Goal: Task Accomplishment & Management: Use online tool/utility

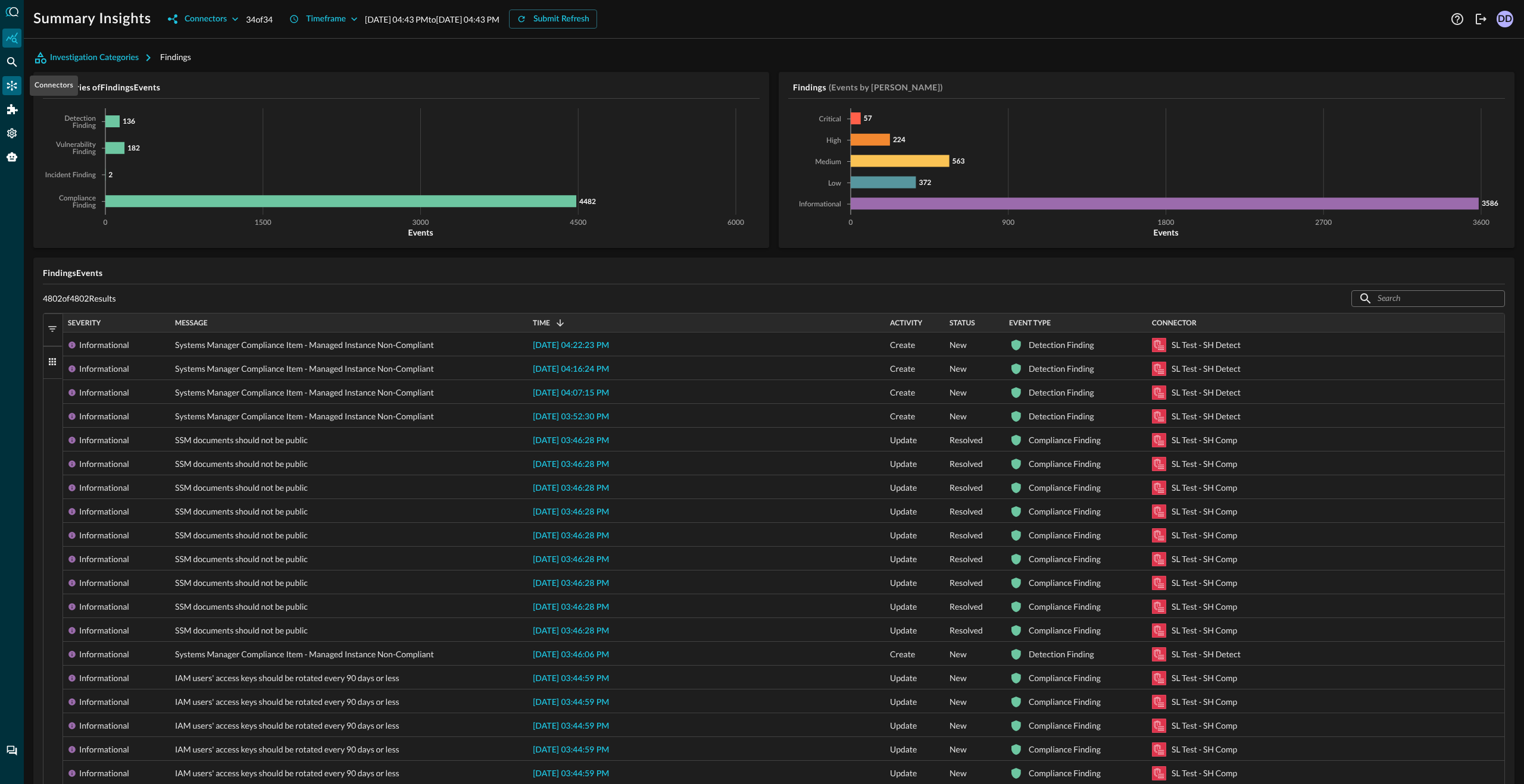
click at [13, 82] on icon "Connectors" at bounding box center [11, 85] width 12 height 12
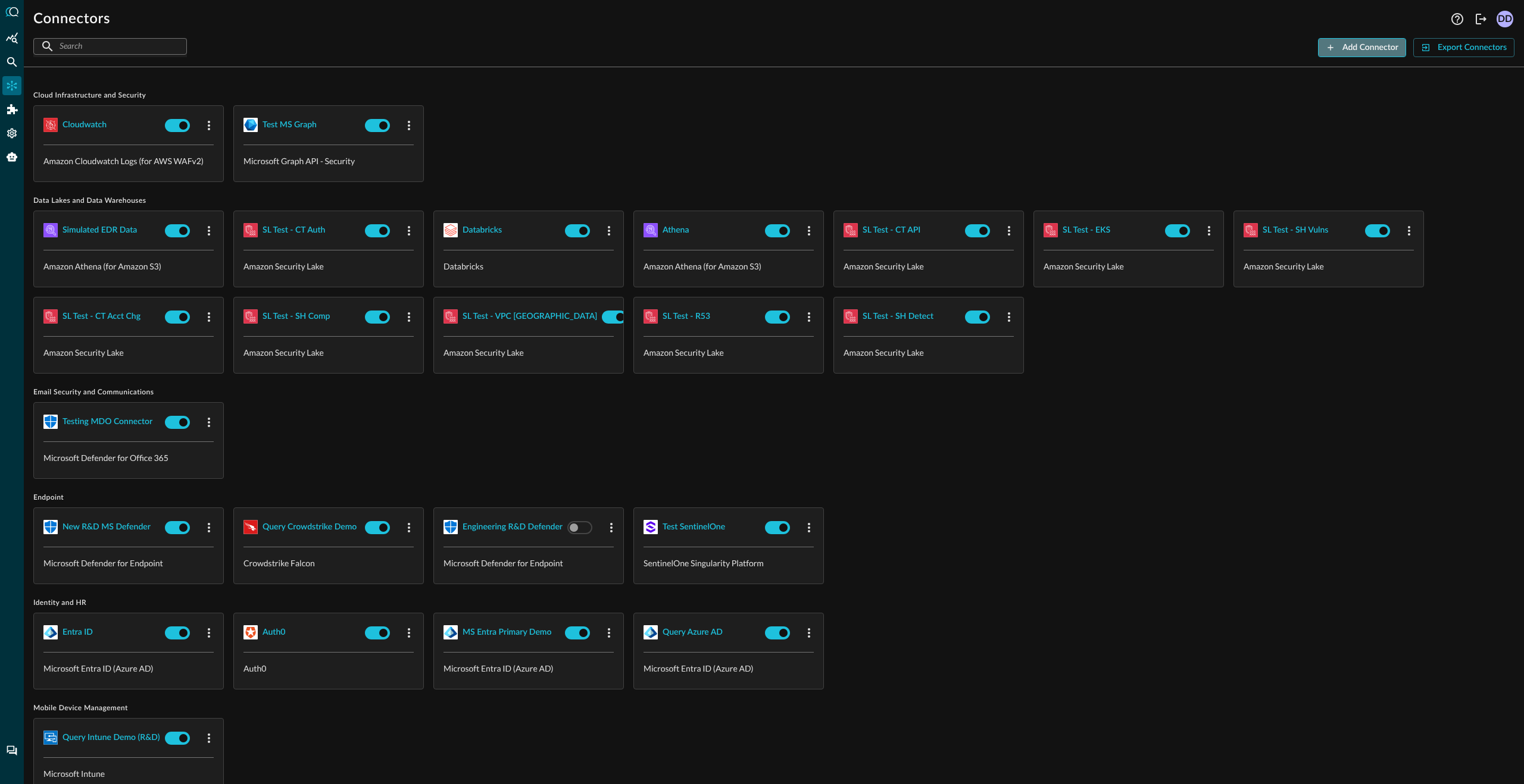
click at [1387, 46] on div "Add Connector" at bounding box center [1370, 48] width 56 height 15
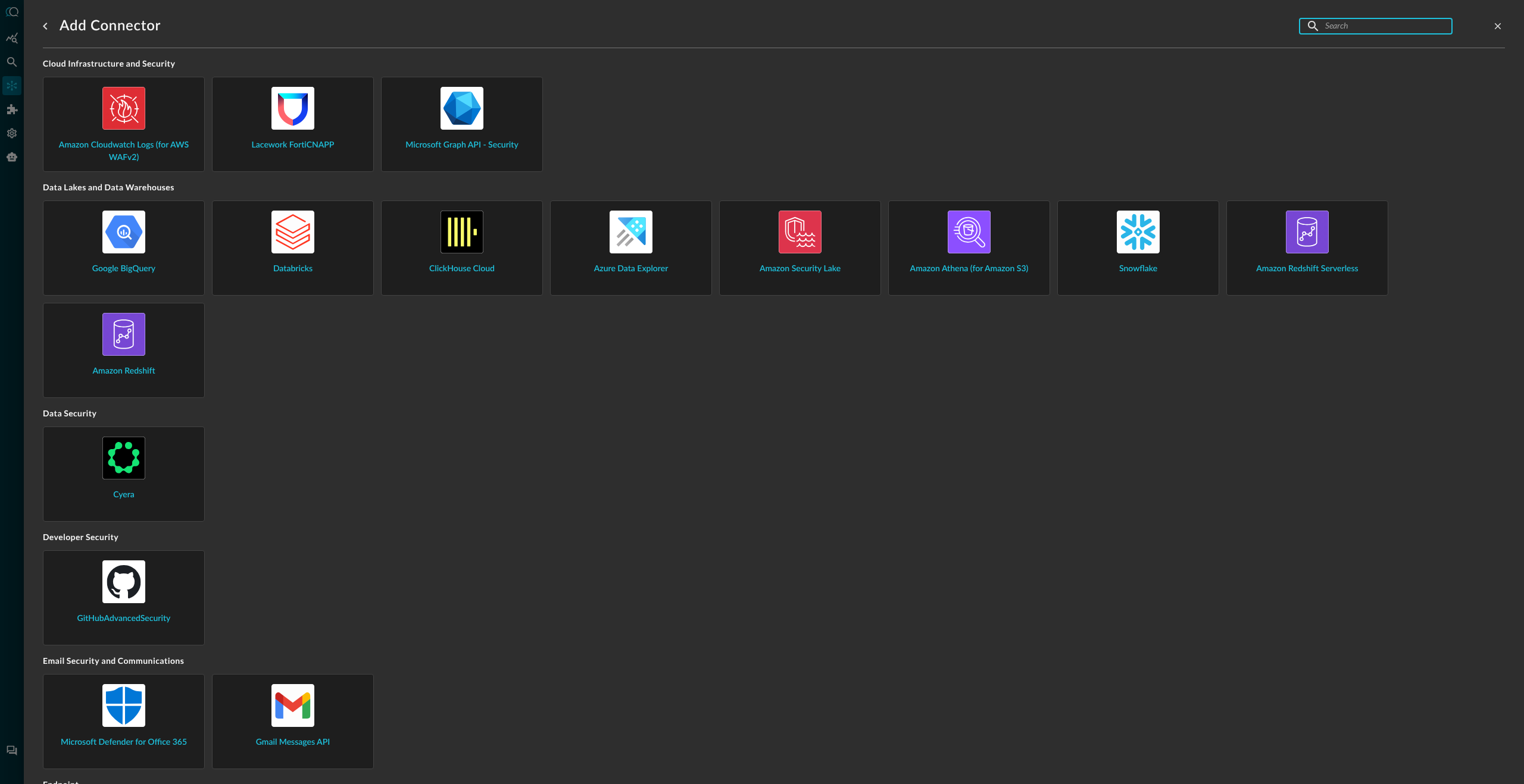
click at [1346, 25] on input "text" at bounding box center [1375, 26] width 100 height 22
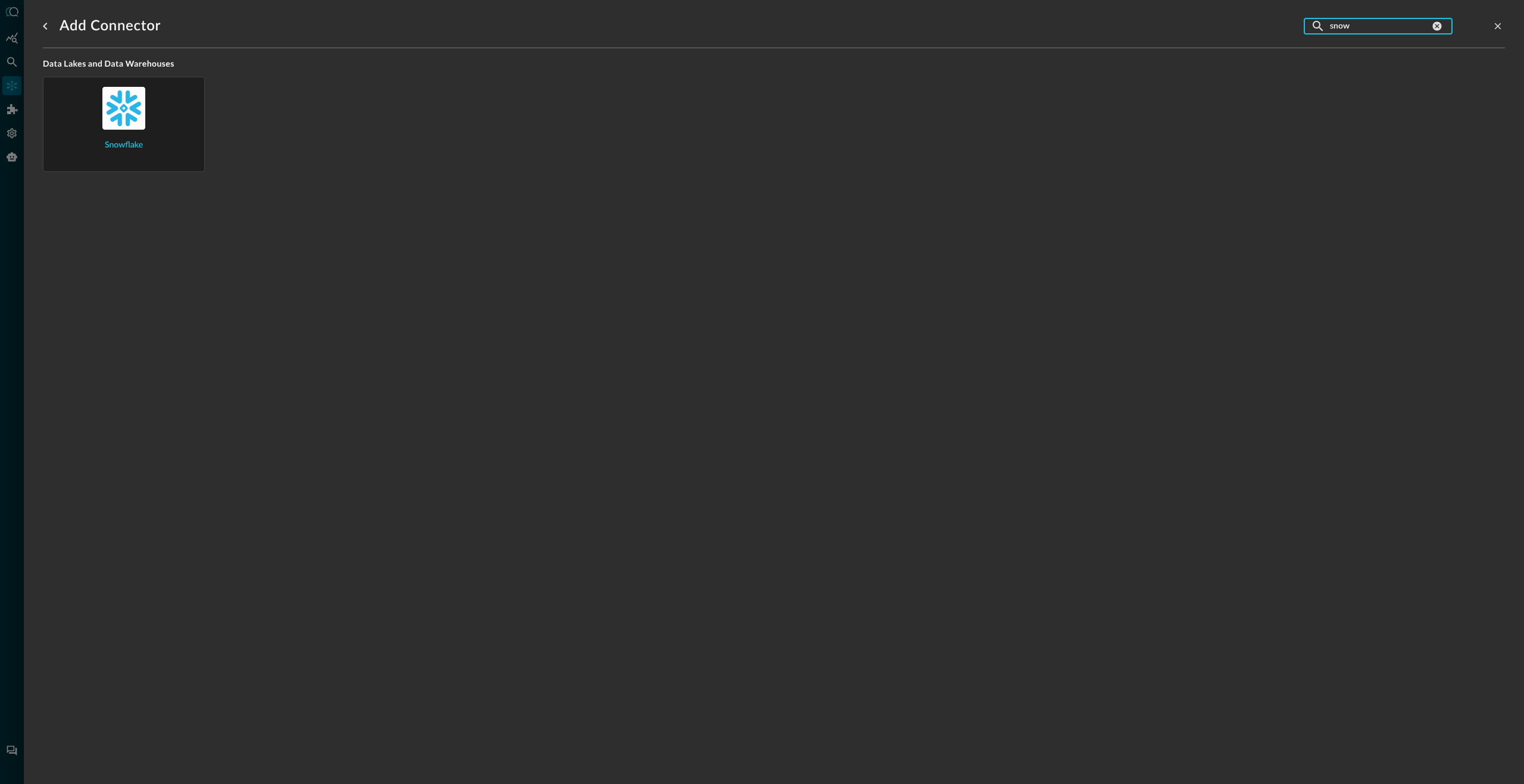
type input "snow"
click at [140, 110] on img at bounding box center [124, 109] width 43 height 43
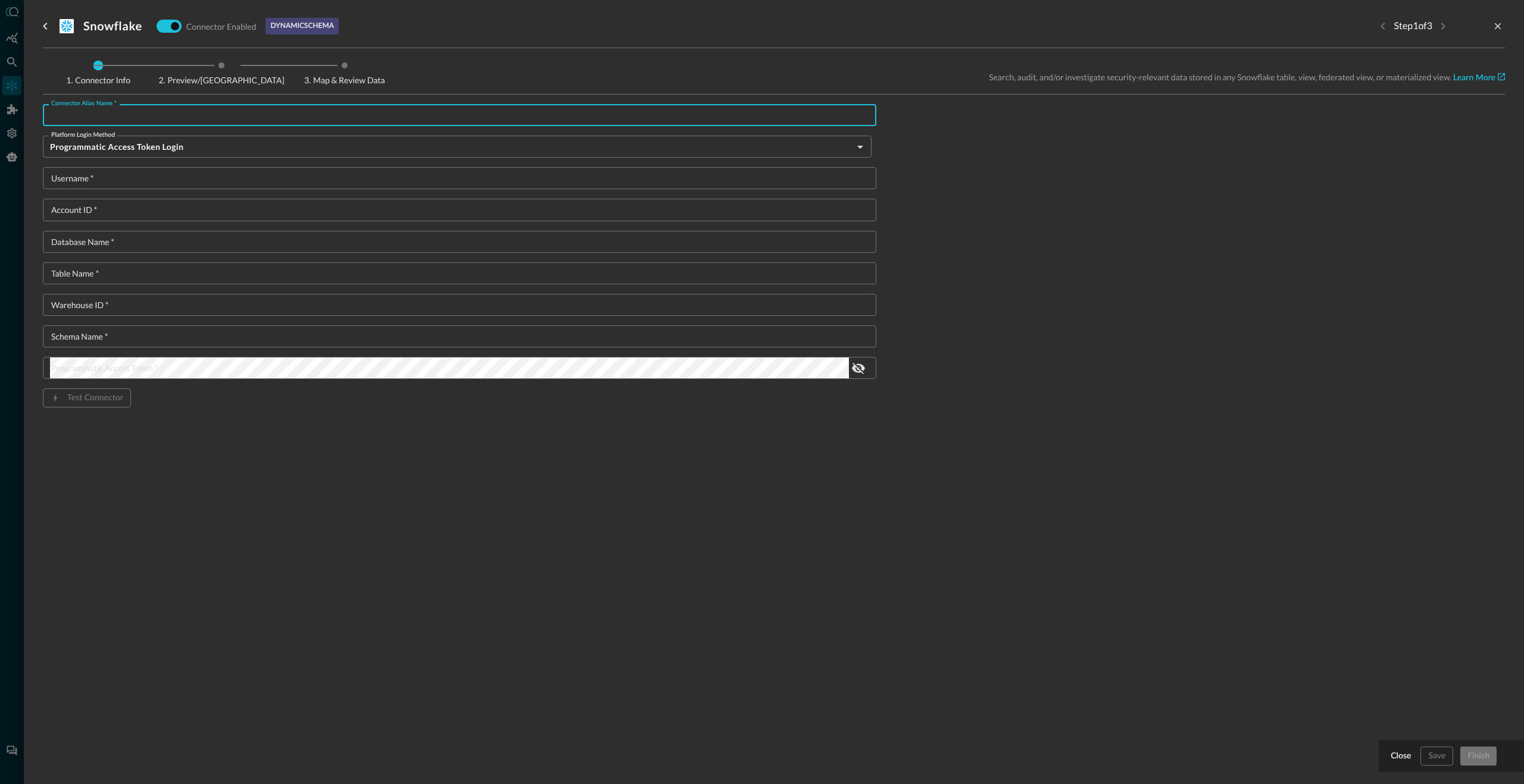
click at [205, 117] on input "Connector Alias Name   *" at bounding box center [463, 115] width 826 height 22
type input "[PERSON_NAME]-test-snowflake"
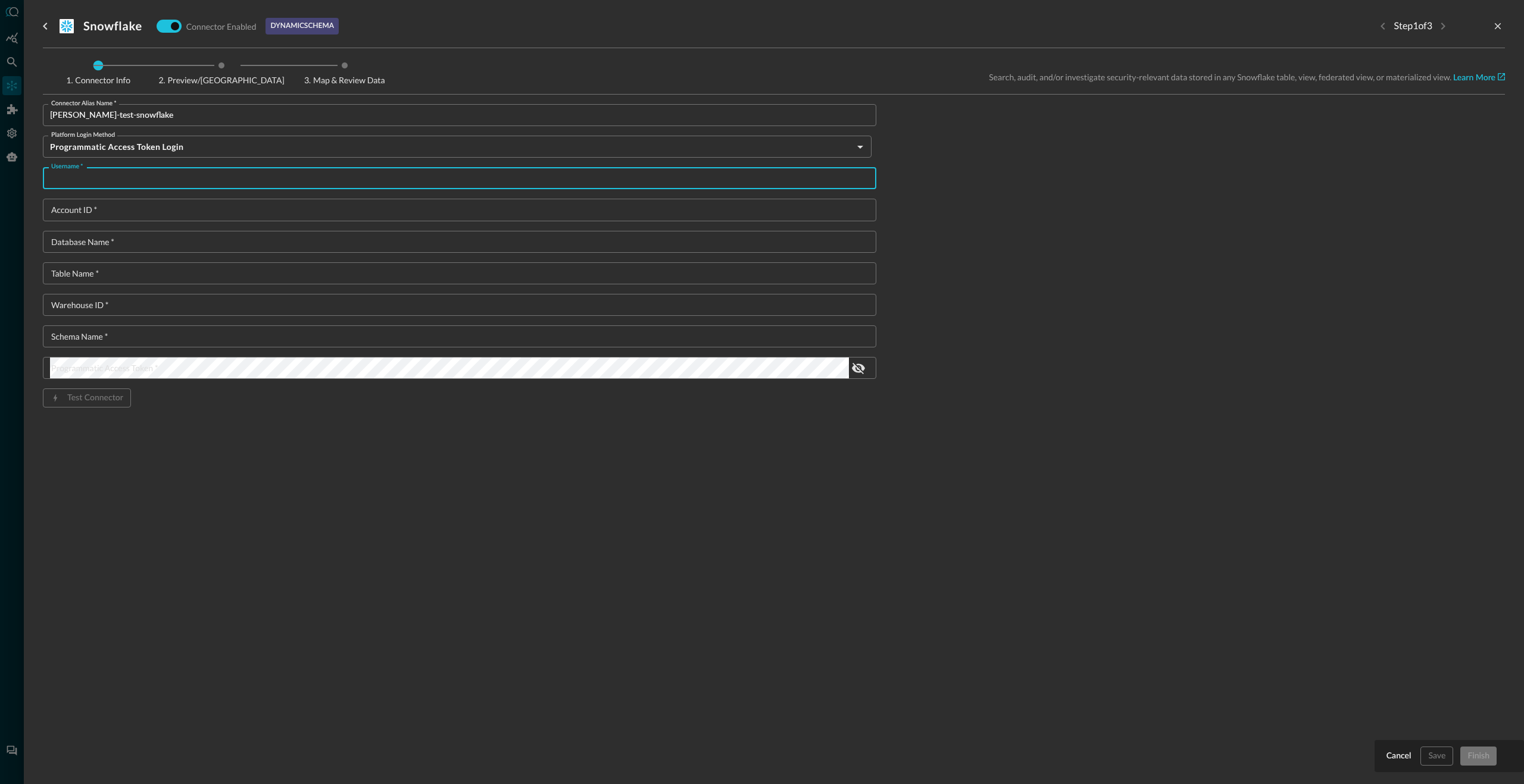
click at [143, 174] on input "Username   *" at bounding box center [463, 178] width 826 height 22
paste input "QE_SNOWFLAKE"
type input "QE_SNOWFLAKE"
click at [94, 216] on input "Account ID   *" at bounding box center [463, 210] width 826 height 22
paste input "IUAMMSI-MR41907"
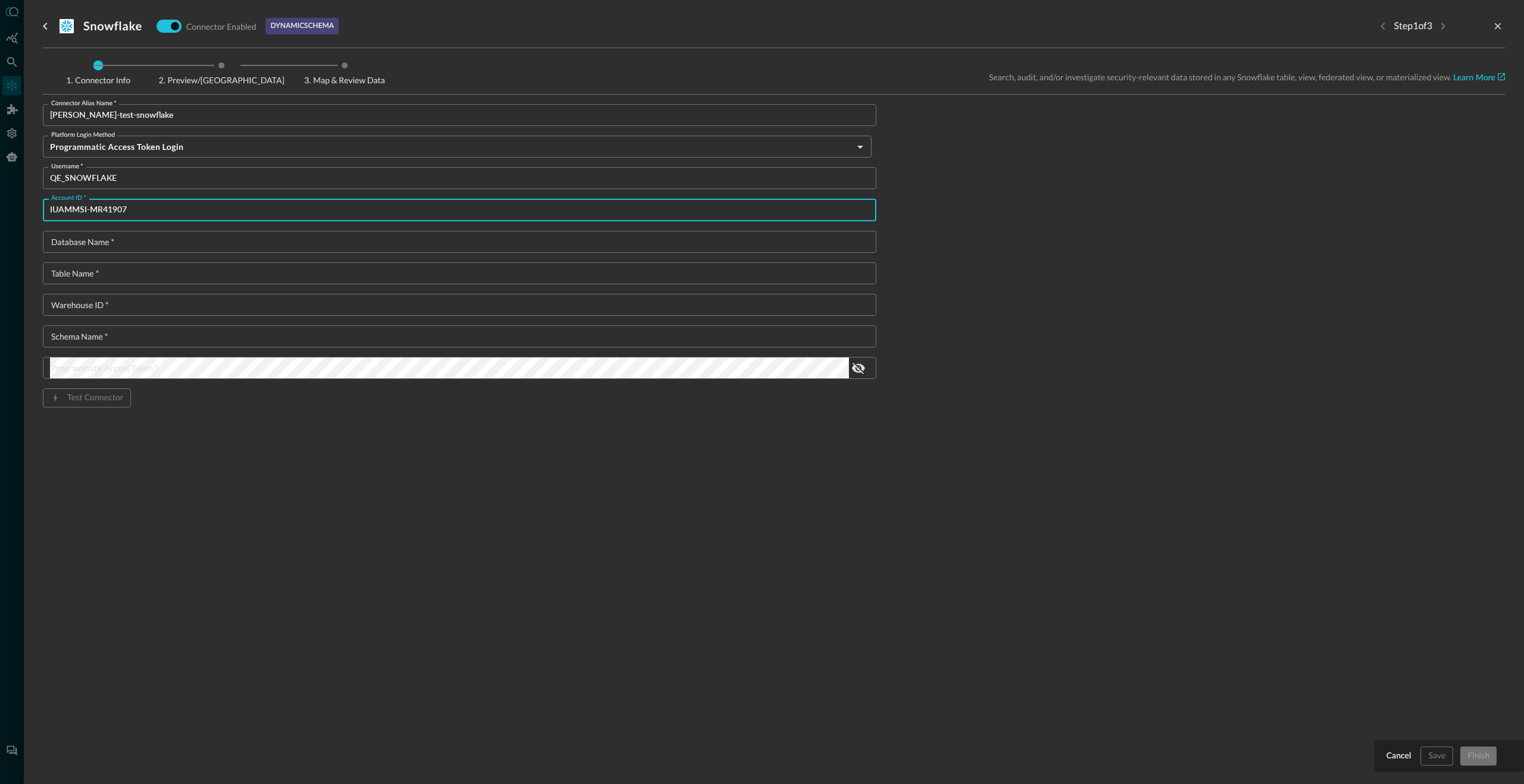
type input "IUAMMSI-MR41907"
click at [203, 245] on input "Database Name   *" at bounding box center [463, 242] width 826 height 22
paste input "QUERY_FOR_QUERY"
type input "QUERY_FOR_QUERY"
click at [167, 270] on input "Table Name   *" at bounding box center [463, 273] width 826 height 22
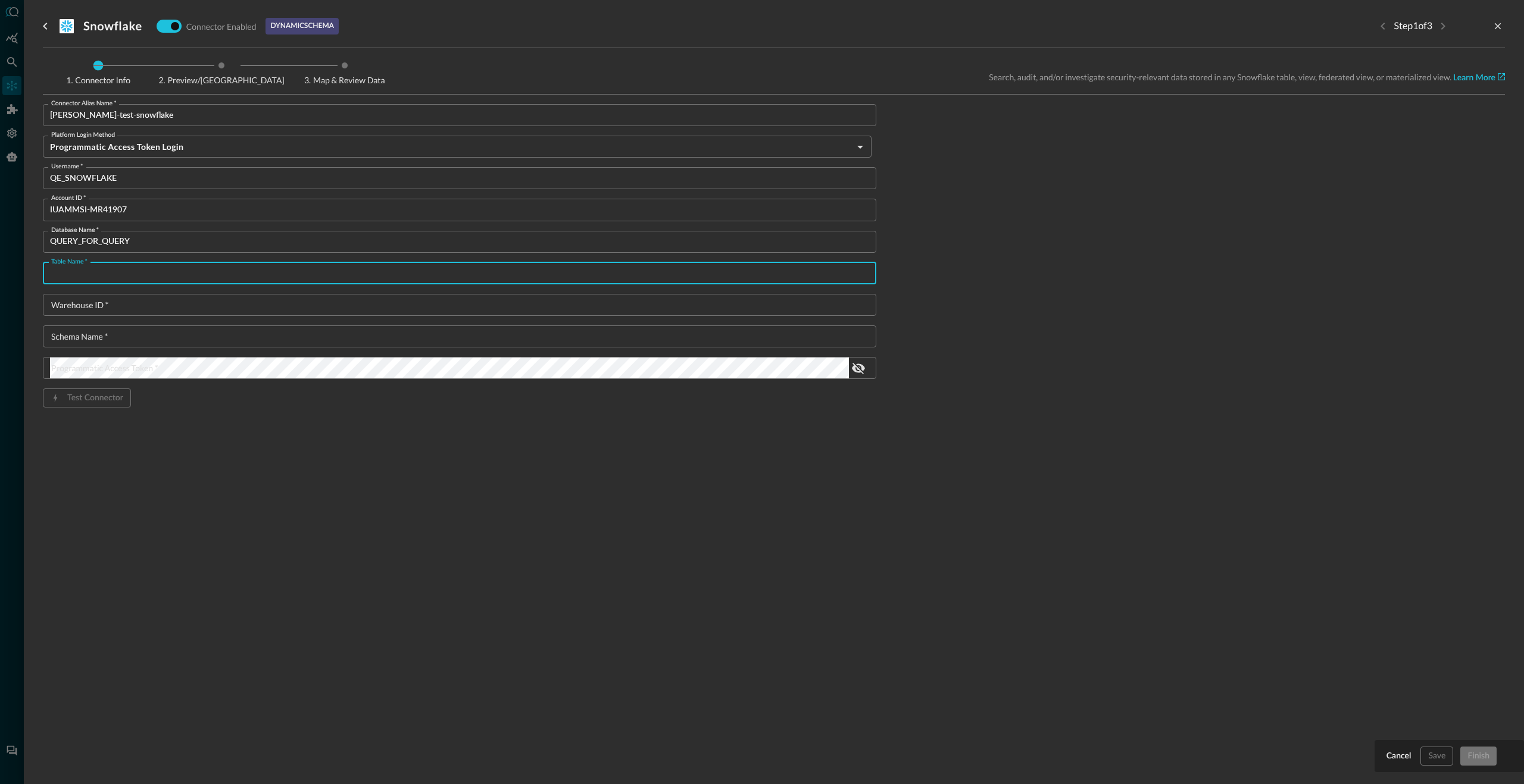
click at [164, 271] on input "Table Name   *" at bounding box center [463, 273] width 826 height 22
paste input "ZIRCON_EDR_VIEW | SOLNTSEPYOK | ATB_DEVICE_INVENTORY | ATB_USER_INVENTORY"
drag, startPoint x: 126, startPoint y: 275, endPoint x: 401, endPoint y: 276, distance: 275.0
click at [401, 276] on input "ZIRCON_EDR_VIEW | SOLNTSEPYOK | ATB_DEVICE_INVENTORY | ATB_USER_INVENTORY" at bounding box center [463, 273] width 826 height 22
type input "ZIRCON_EDR_VIEW"
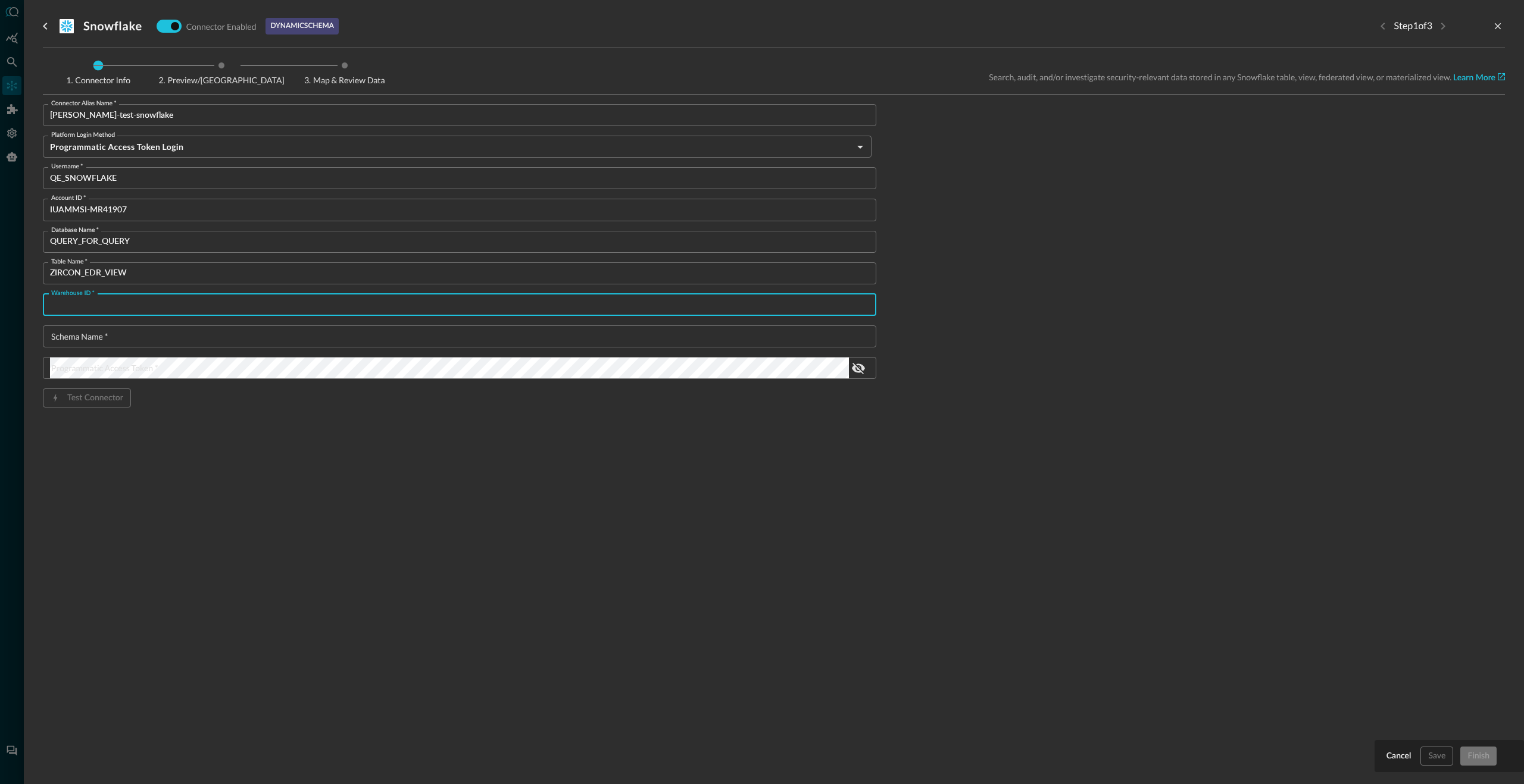
click at [339, 307] on input "Warehouse ID   *" at bounding box center [463, 305] width 826 height 22
paste input "COMPUTE_WH"
type input "COMPUTE_WH"
click at [200, 341] on input "Schema Name   *" at bounding box center [463, 336] width 826 height 22
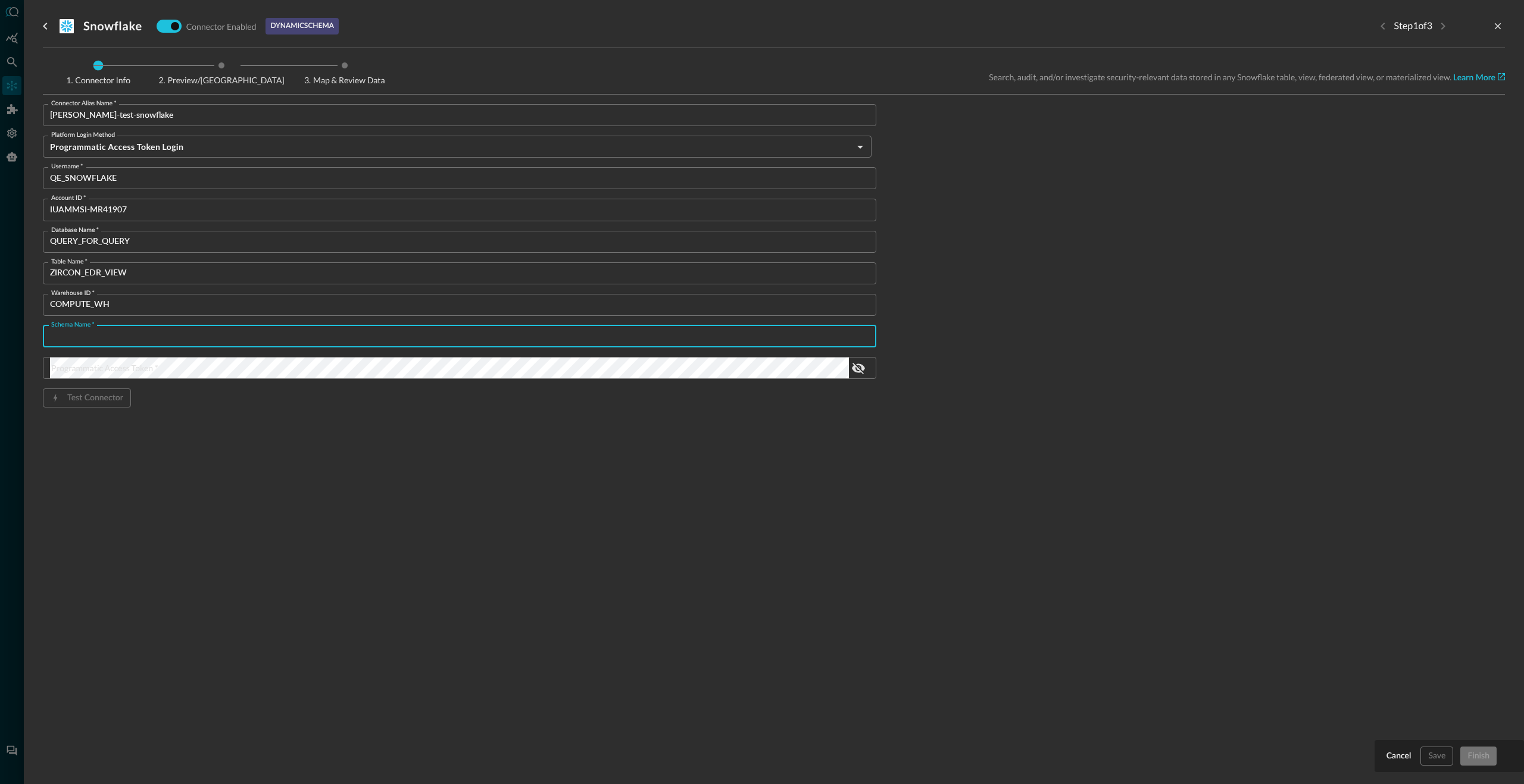
paste input "SUPER_SASS_V3"
type input "SUPER_SASS_V3"
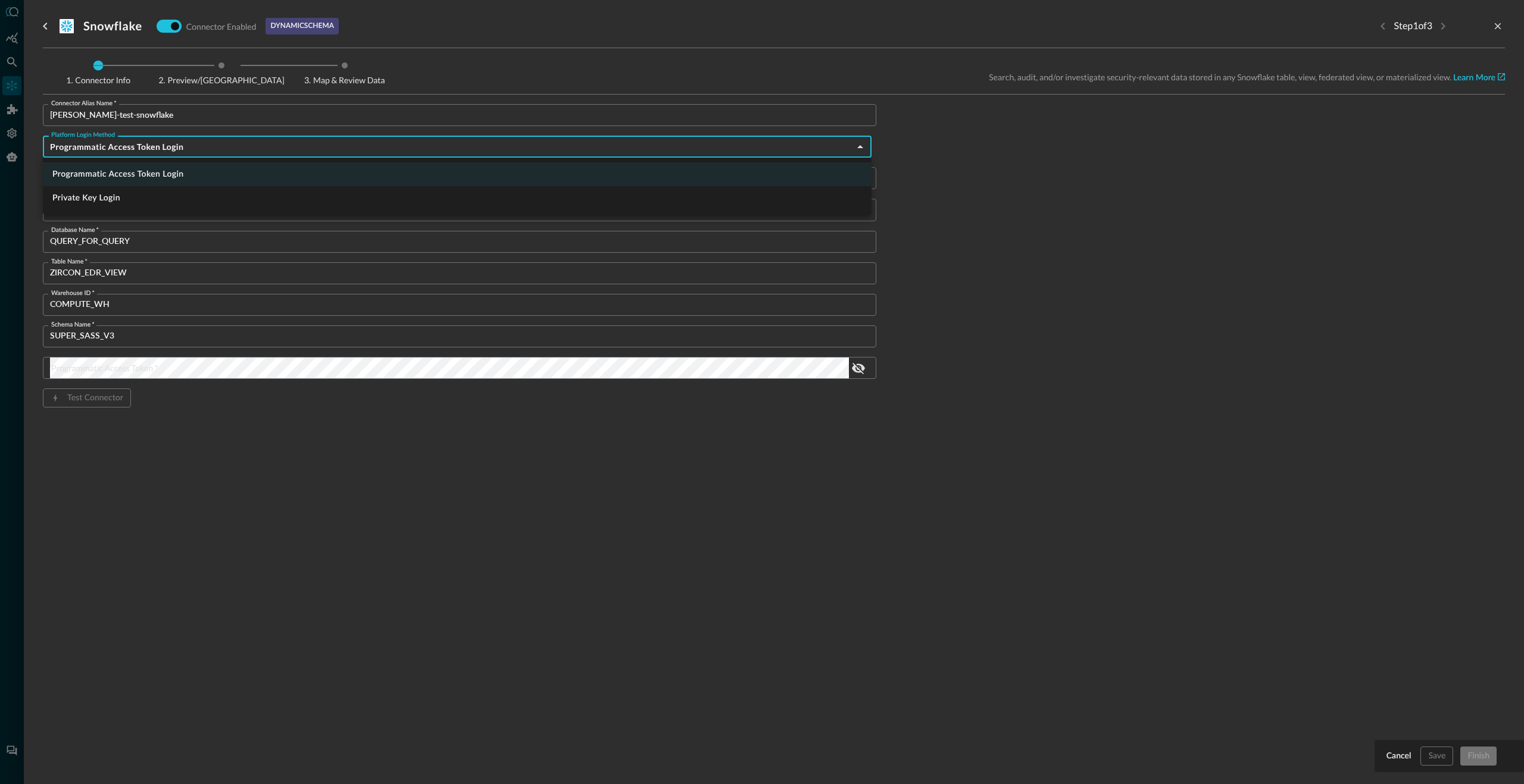
click at [152, 148] on body "Connectors Help Logout DD ​ ​ Add Connector Export Connectors Cloud Infrastruct…" at bounding box center [762, 392] width 1524 height 784
click at [294, 364] on div at bounding box center [762, 392] width 1524 height 784
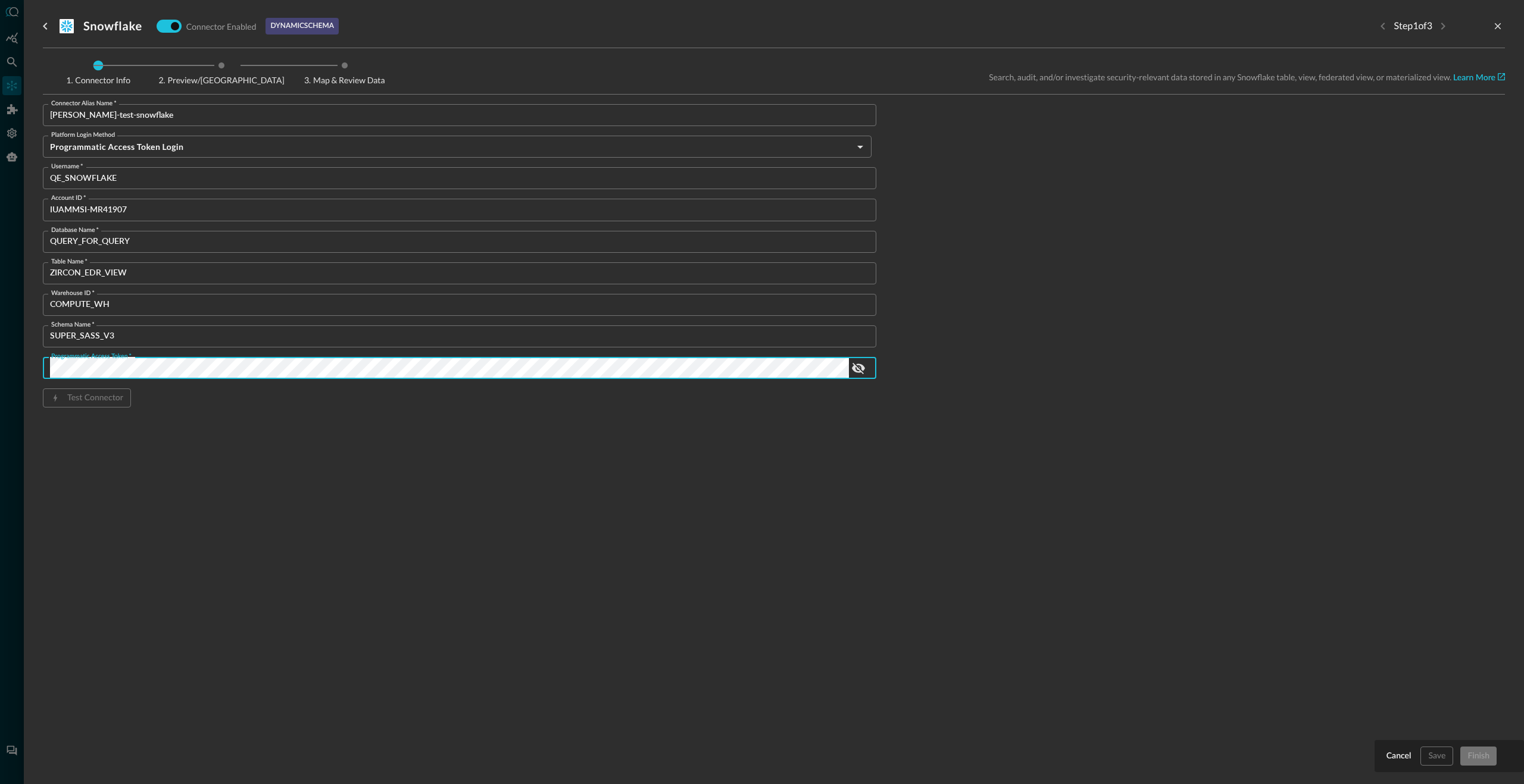
click at [496, 458] on div "Connector Info Preview/Import Fields Map & Review Data Search, audit, and/or in…" at bounding box center [774, 256] width 1462 height 417
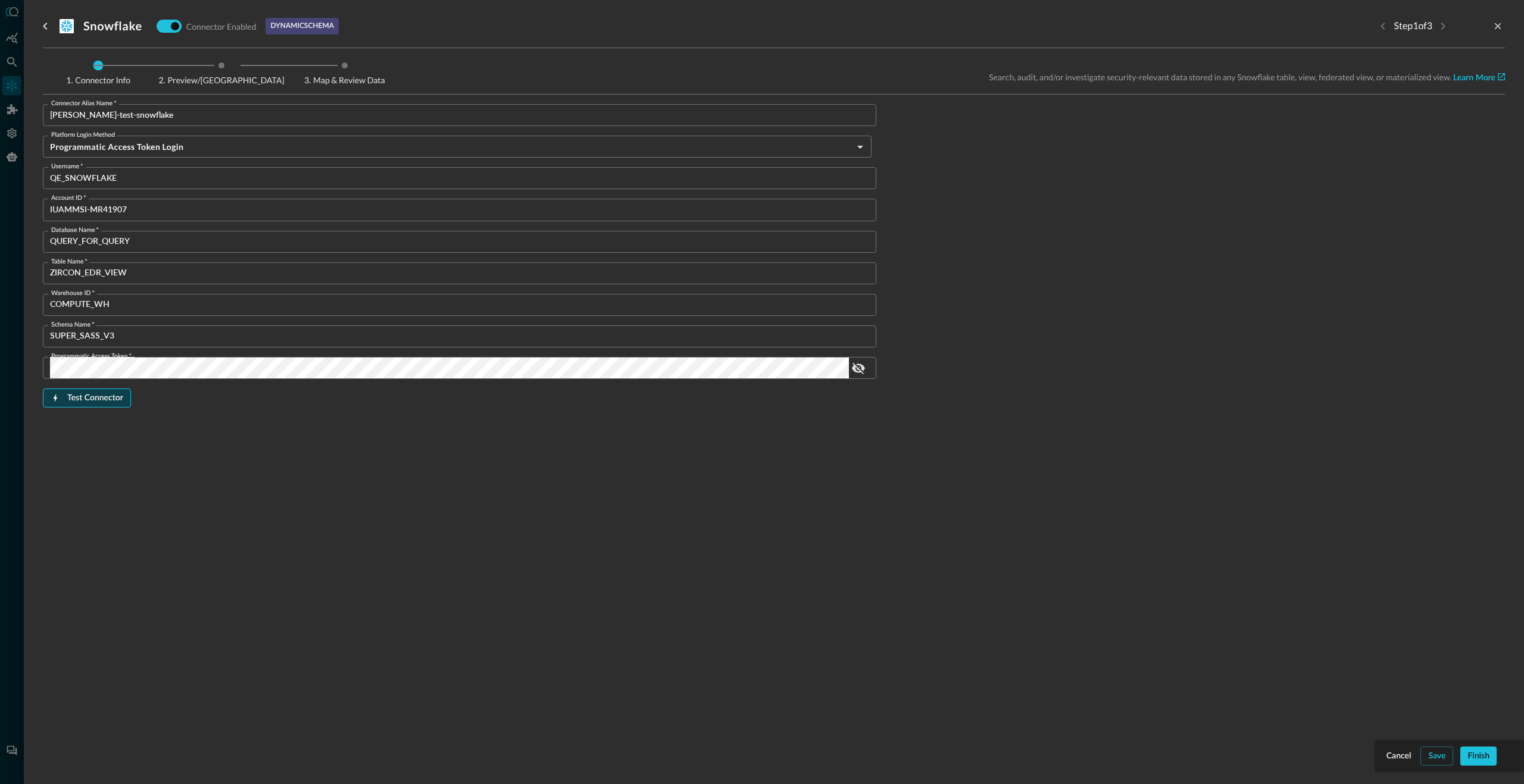
click at [81, 396] on div "Test Connector" at bounding box center [95, 398] width 56 height 15
click at [1437, 759] on div "Save" at bounding box center [1436, 756] width 17 height 15
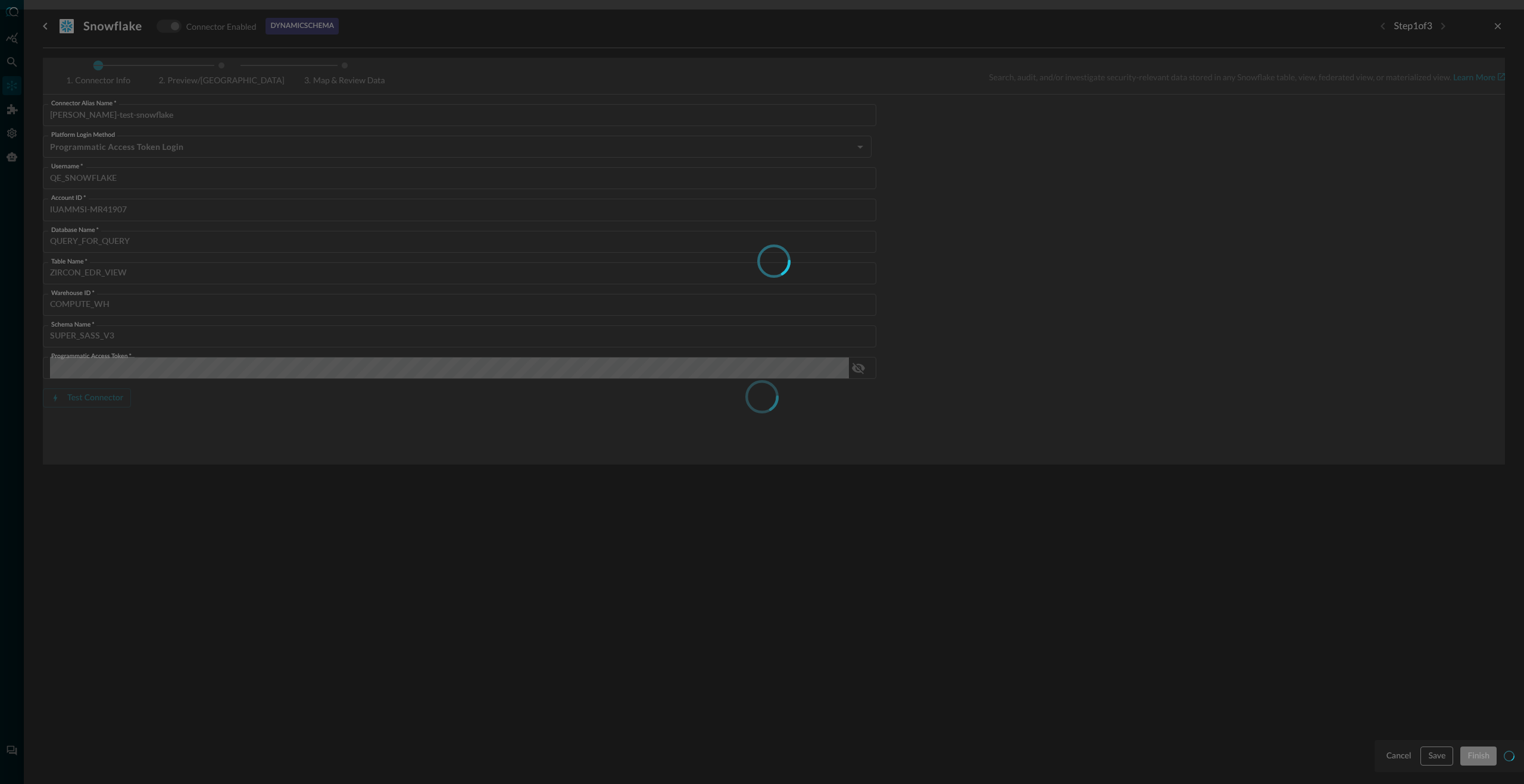
type input "Snowflake"
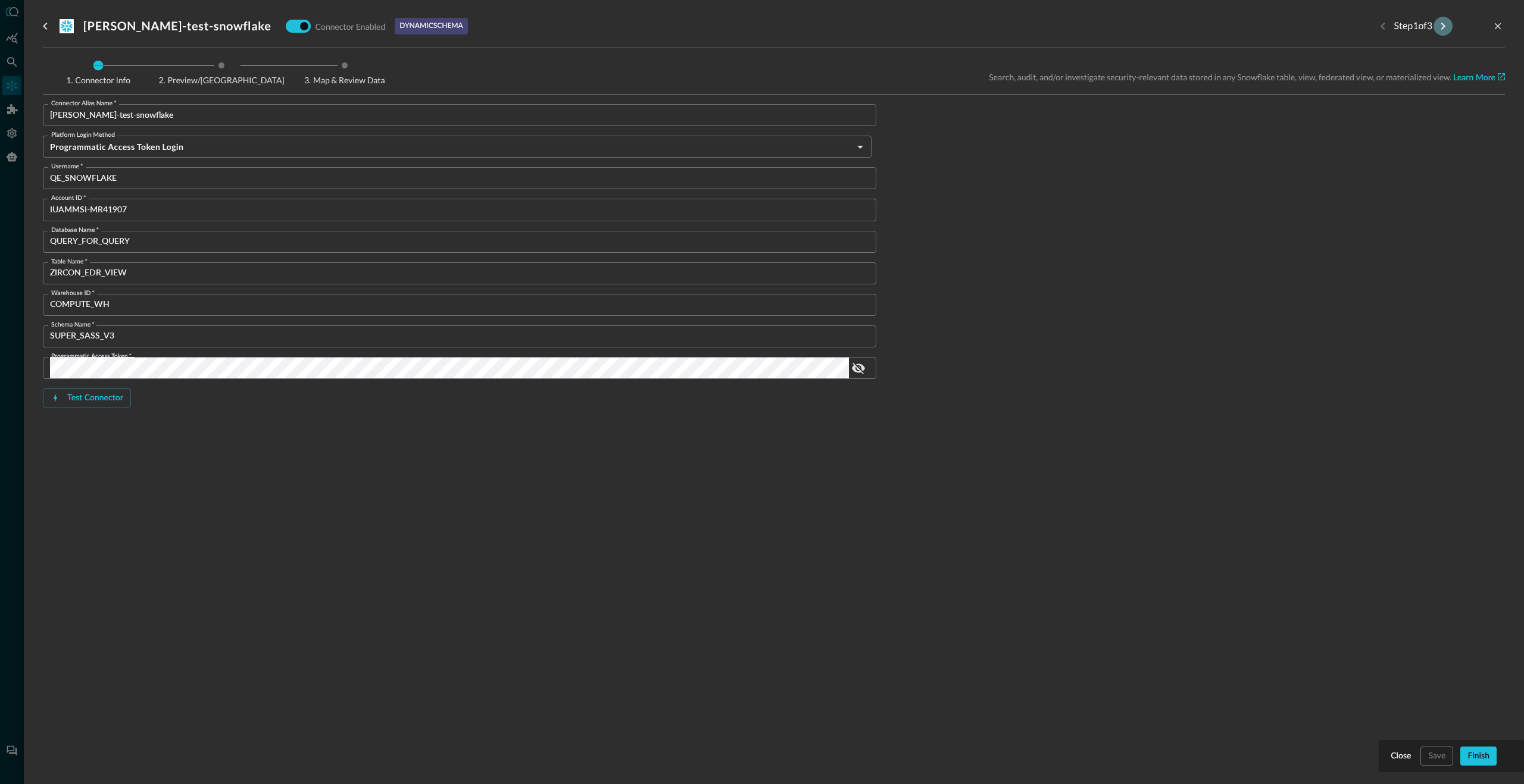
click at [1442, 26] on icon "Next step" at bounding box center [1443, 26] width 15 height 15
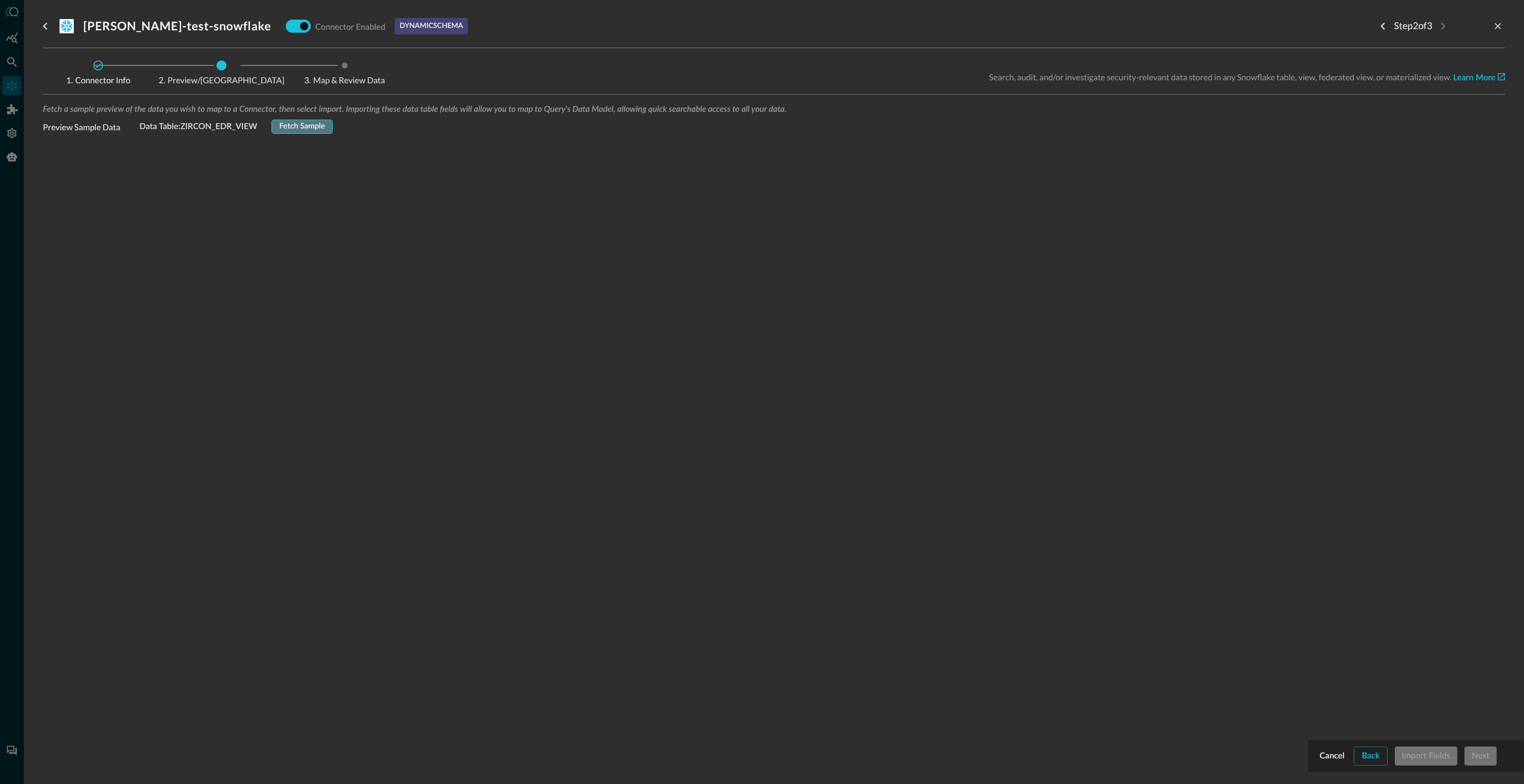
click at [313, 128] on div "Fetch Sample" at bounding box center [302, 127] width 46 height 14
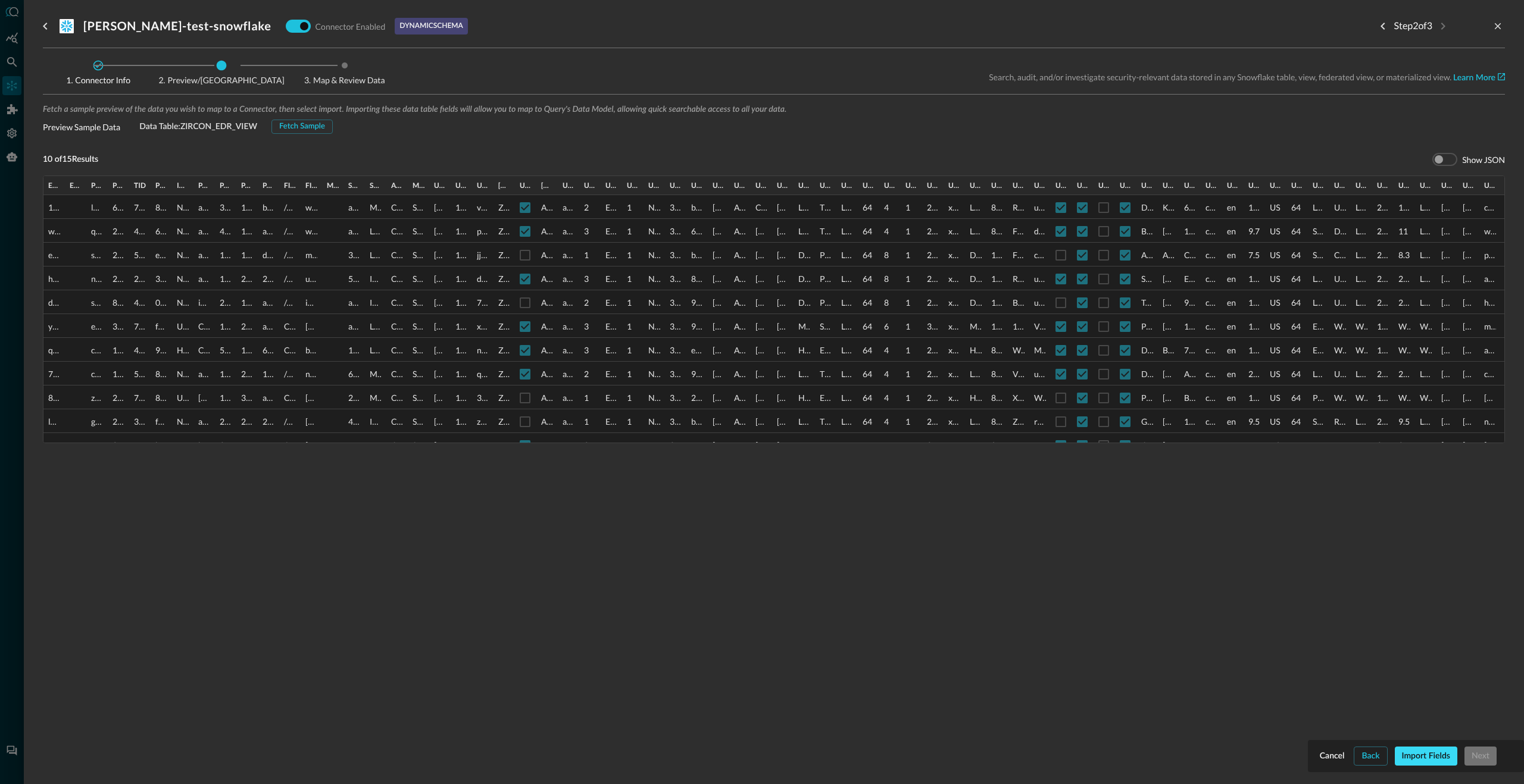
click at [1441, 757] on div "Import Fields" at bounding box center [1425, 756] width 48 height 15
click at [1482, 754] on div "Next" at bounding box center [1480, 756] width 18 height 15
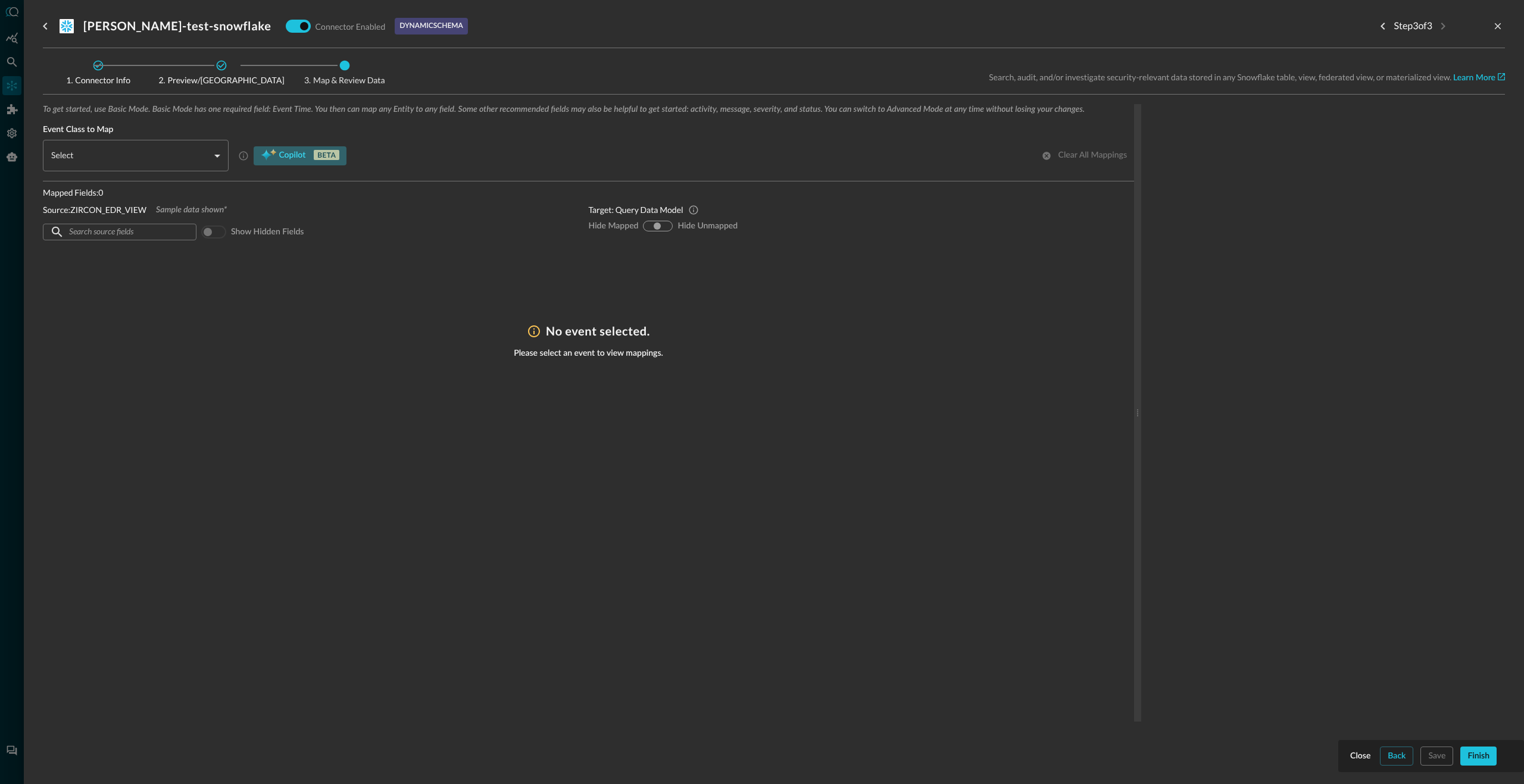
click at [290, 153] on span "Copilot" at bounding box center [292, 156] width 27 height 15
type input "CLASS_DETECTION_FINDING"
